Goal: Transaction & Acquisition: Book appointment/travel/reservation

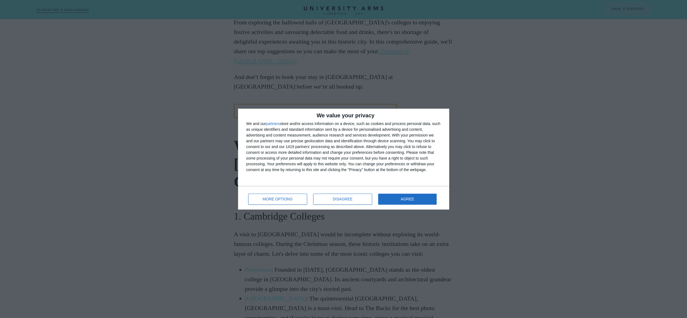
scroll to position [496, 0]
click at [414, 197] on button "AGREE" at bounding box center [407, 199] width 59 height 11
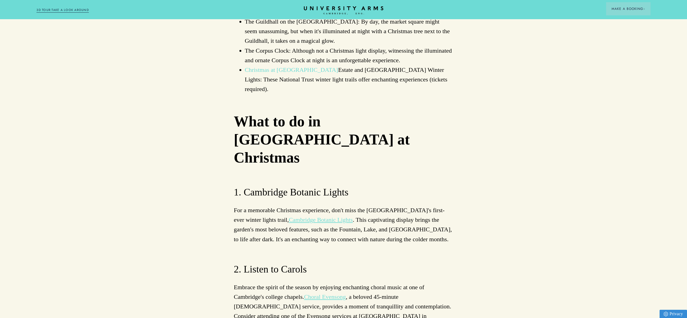
scroll to position [1576, 0]
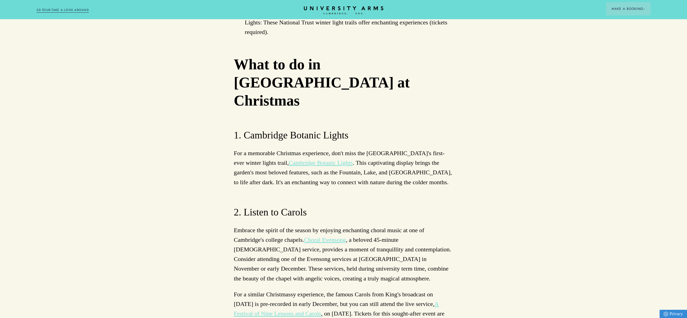
click at [334, 237] on link "Choral Evensong" at bounding box center [325, 240] width 42 height 7
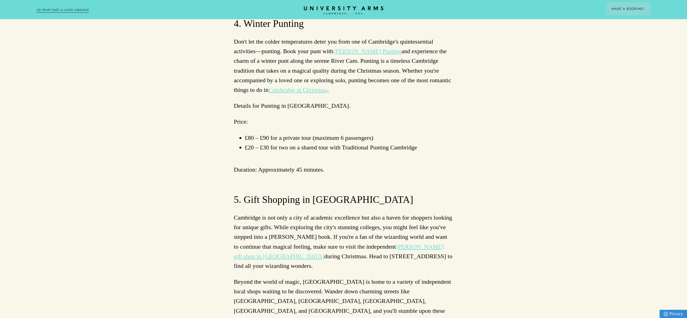
scroll to position [2112, 0]
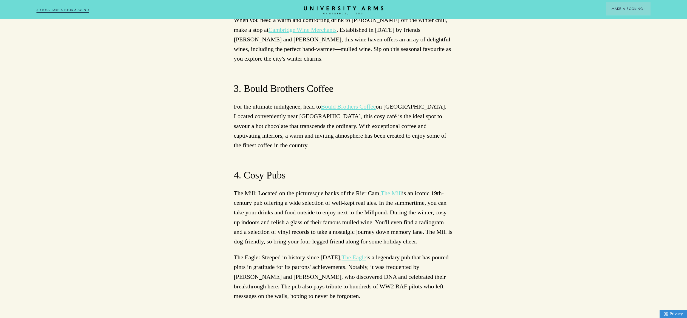
scroll to position [2955, 0]
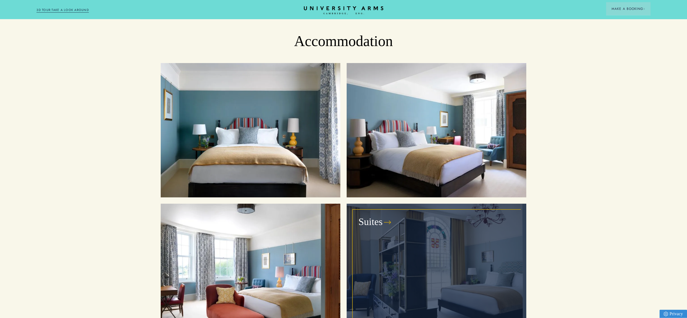
scroll to position [654, 0]
click at [405, 213] on div "Suites" at bounding box center [436, 271] width 167 height 122
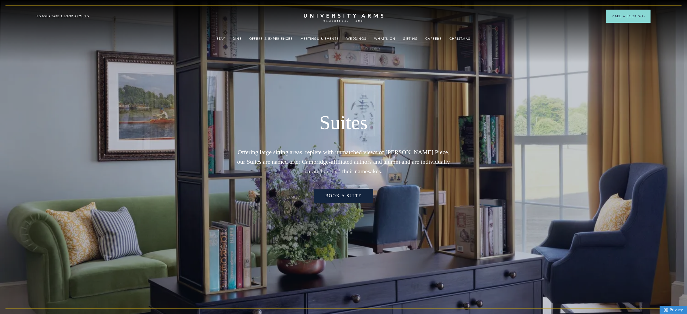
click at [347, 200] on link "Book a Suite" at bounding box center [343, 196] width 59 height 14
